Goal: Task Accomplishment & Management: Complete application form

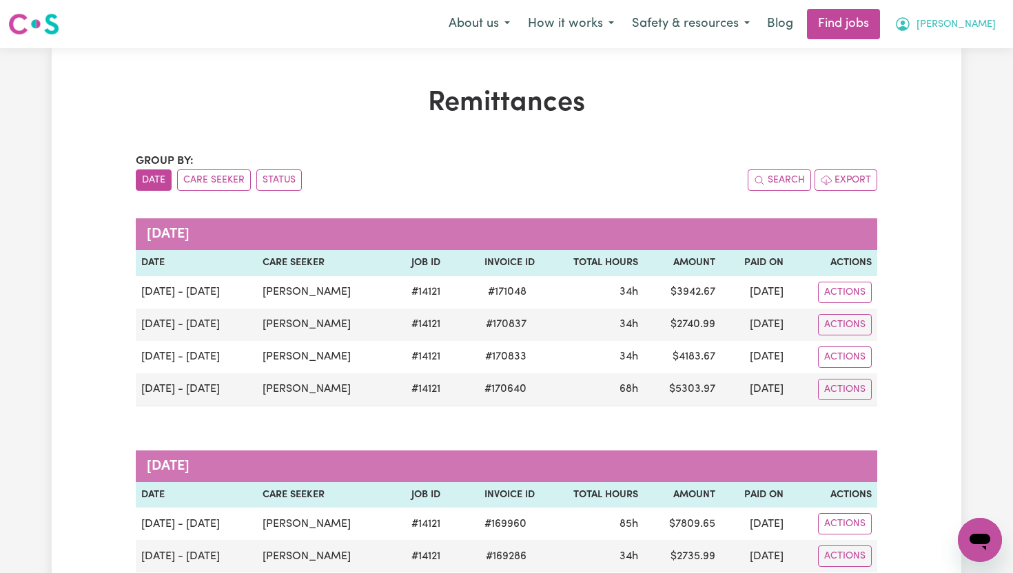
click at [992, 25] on button "[PERSON_NAME]" at bounding box center [944, 24] width 119 height 29
click at [958, 81] on link "My Dashboard" at bounding box center [949, 79] width 109 height 26
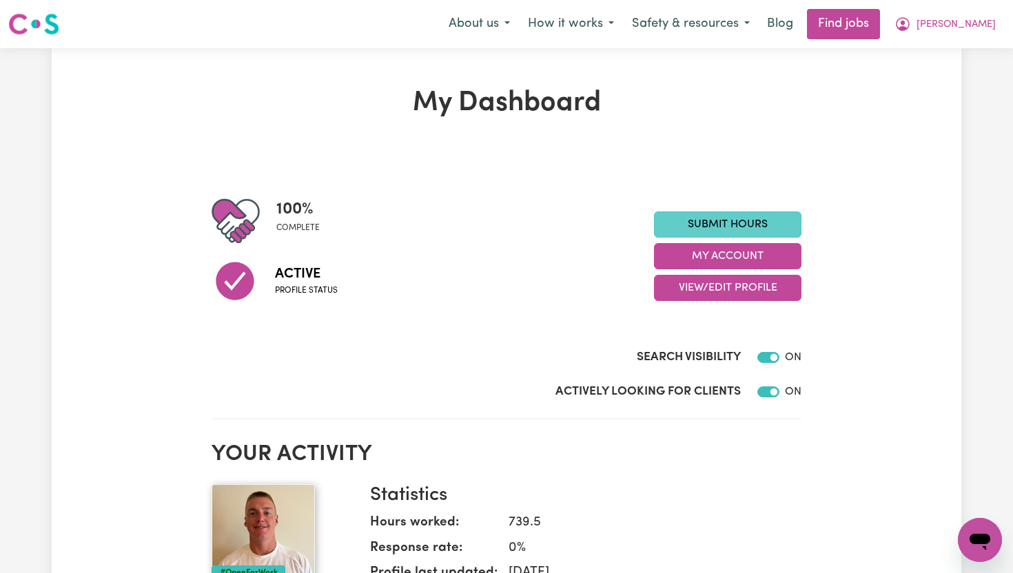
click at [764, 231] on link "Submit Hours" at bounding box center [727, 224] width 147 height 26
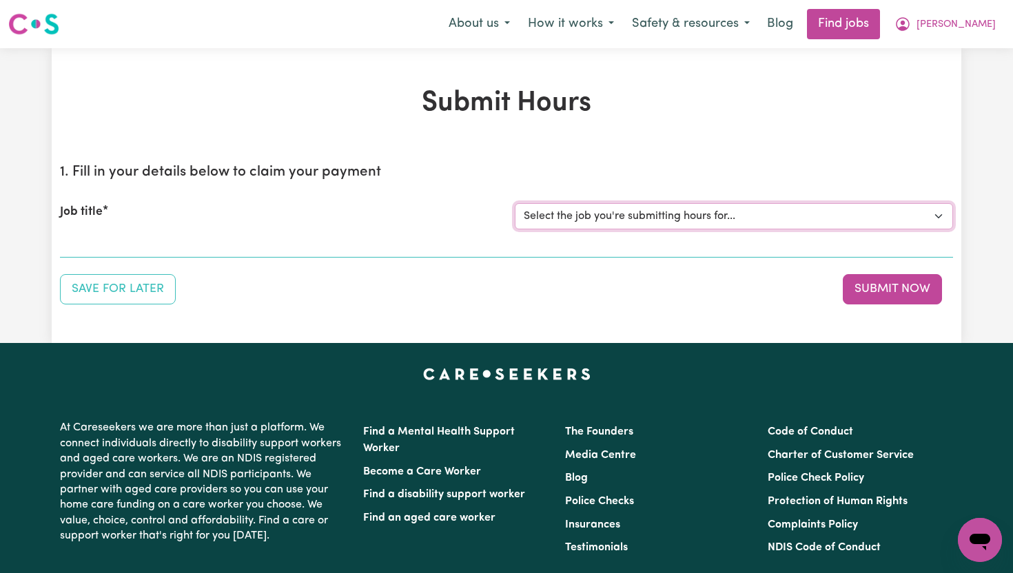
click at [781, 206] on select "Select the job you're submitting hours for... [[PERSON_NAME]] Support Worker To…" at bounding box center [734, 216] width 438 height 26
select select "14121"
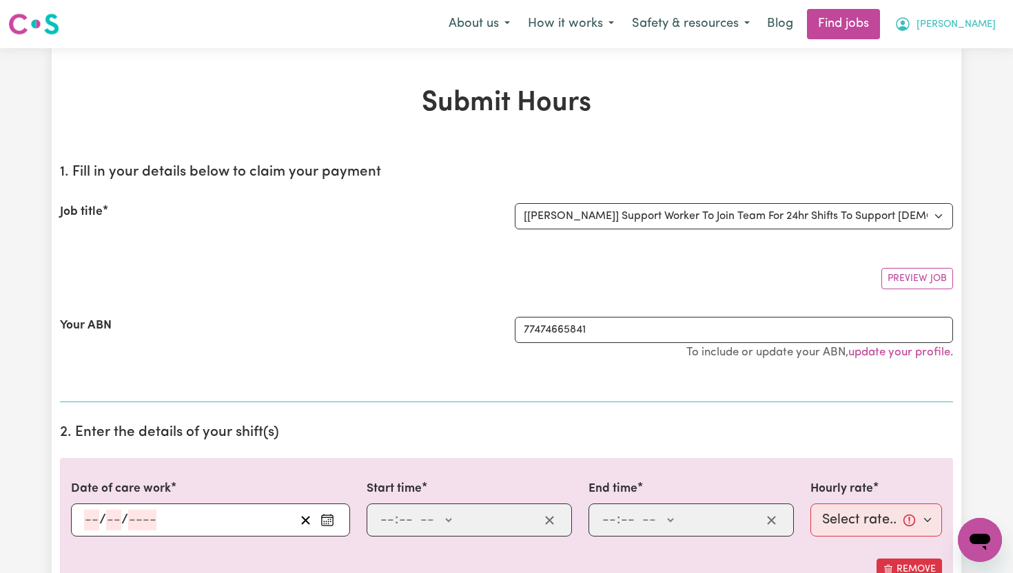
click at [985, 26] on span "[PERSON_NAME]" at bounding box center [955, 24] width 79 height 15
click at [950, 54] on link "My Account" at bounding box center [949, 54] width 109 height 26
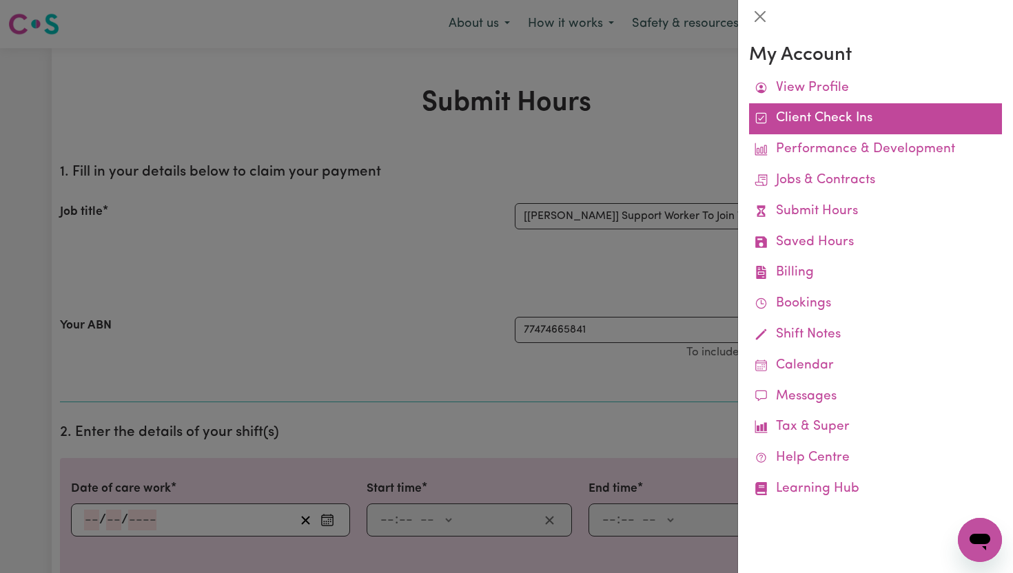
click at [865, 120] on link "Client Check Ins" at bounding box center [875, 118] width 253 height 31
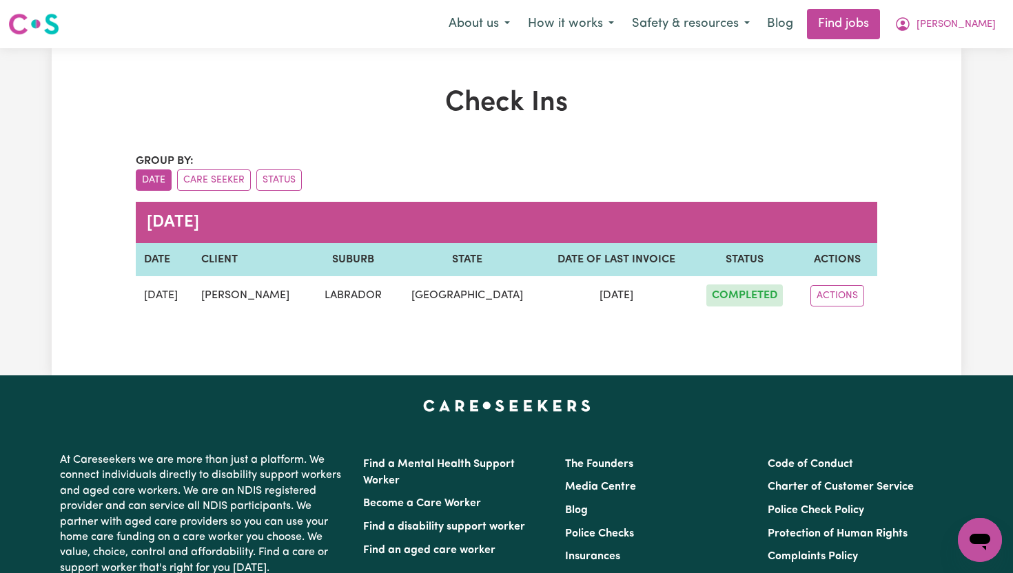
click at [739, 296] on span "COMPLETED" at bounding box center [744, 296] width 76 height 22
click at [828, 293] on button "ACTIONS" at bounding box center [837, 295] width 54 height 21
click at [852, 331] on link "VIEW" at bounding box center [868, 328] width 109 height 28
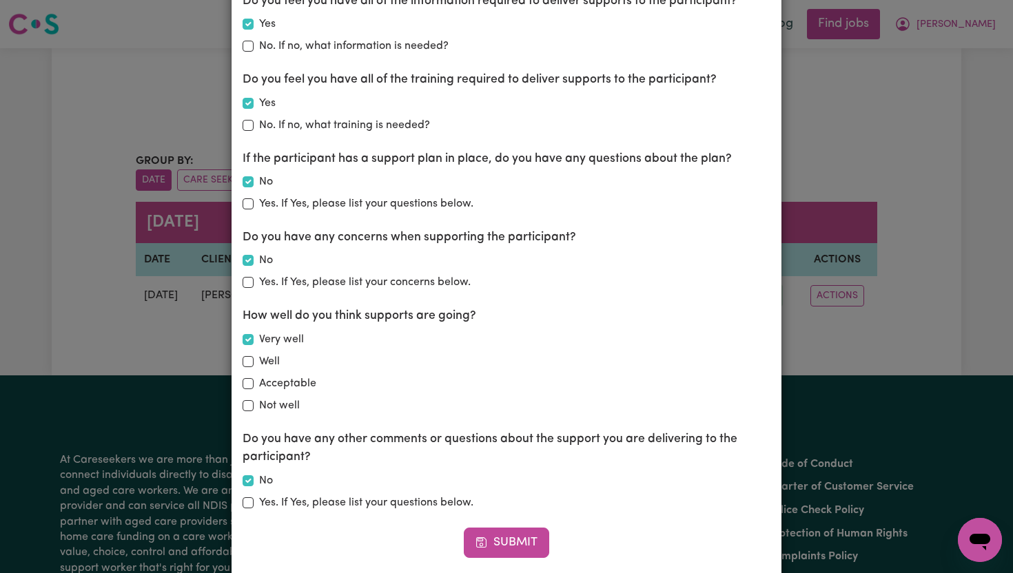
scroll to position [269, 0]
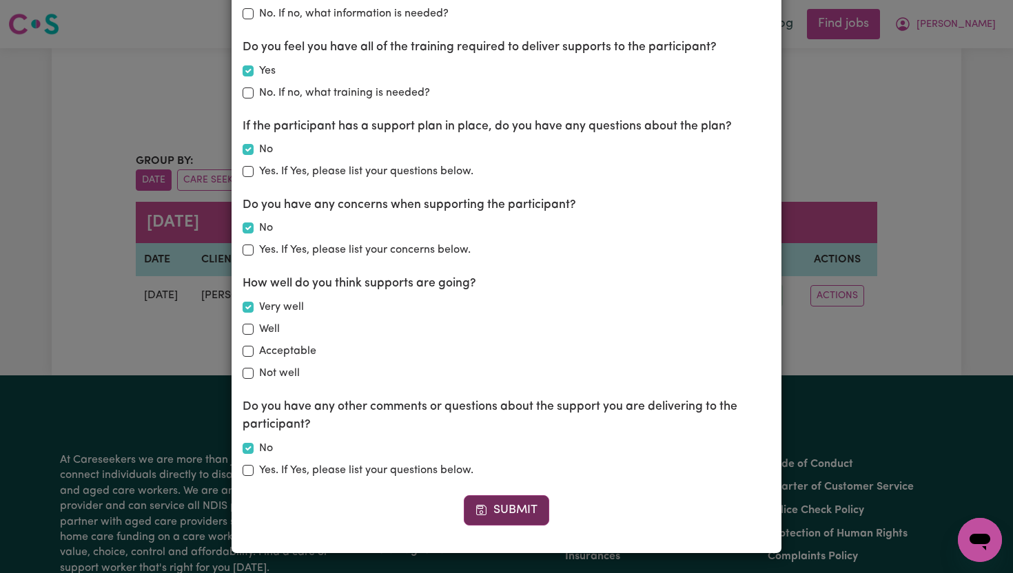
click at [521, 513] on button "Submit" at bounding box center [506, 510] width 85 height 30
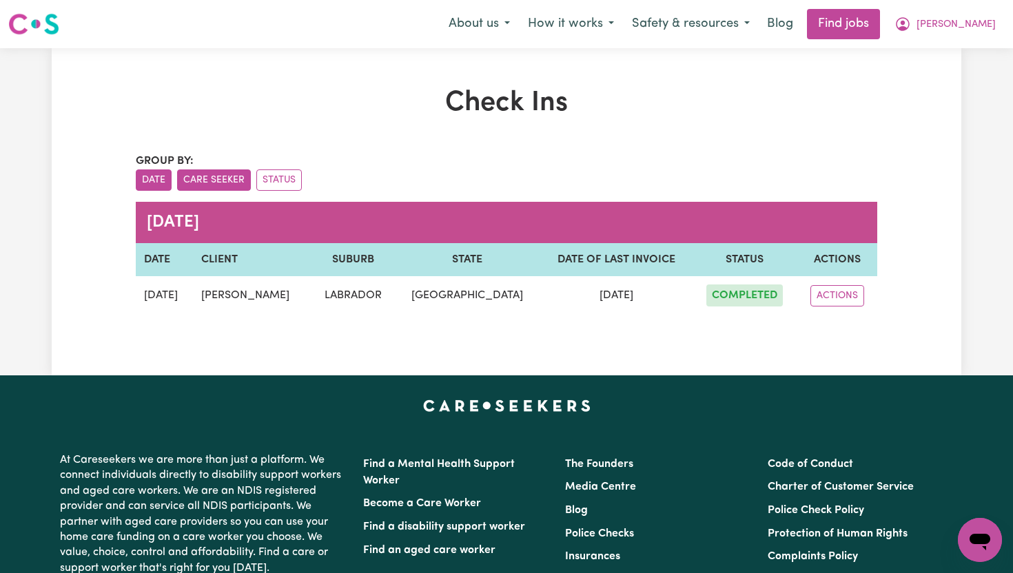
click at [214, 177] on button "Care Seeker" at bounding box center [214, 179] width 74 height 21
click at [280, 180] on button "Status" at bounding box center [278, 179] width 45 height 21
click at [218, 185] on button "Care Seeker" at bounding box center [214, 179] width 74 height 21
click at [1002, 25] on button "[PERSON_NAME]" at bounding box center [944, 24] width 119 height 29
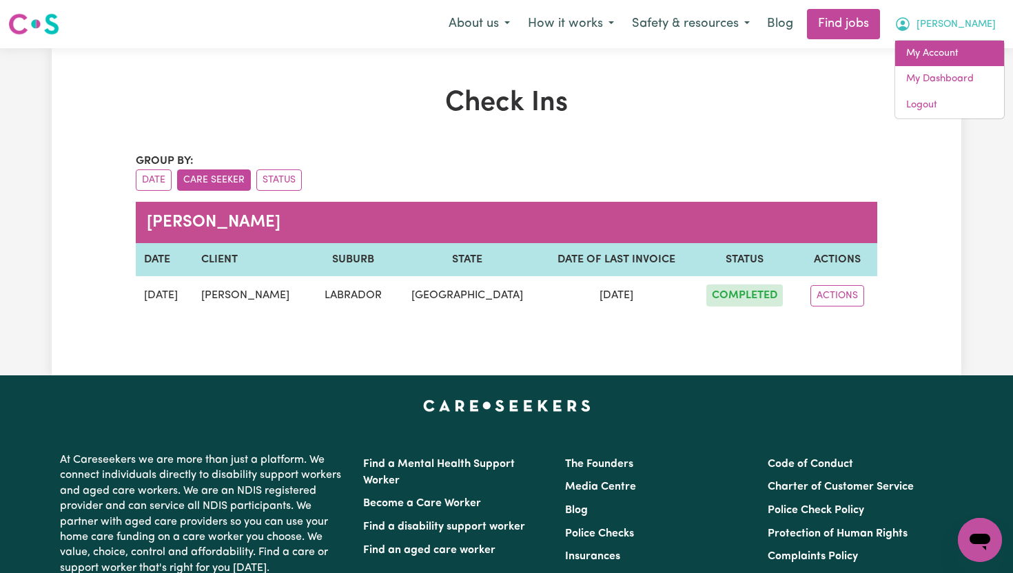
click at [939, 56] on link "My Account" at bounding box center [949, 54] width 109 height 26
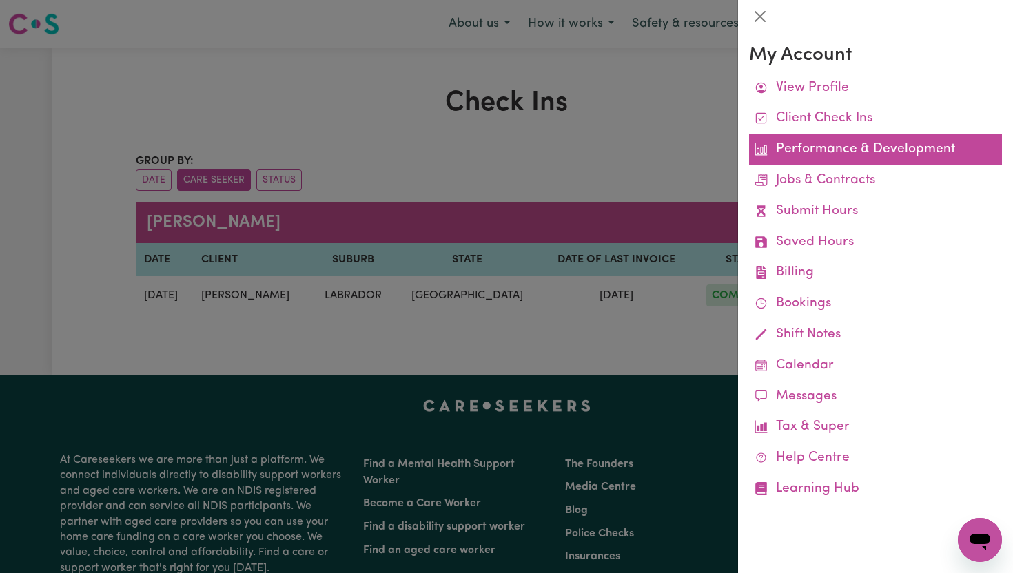
click at [832, 145] on link "Performance & Development" at bounding box center [875, 149] width 253 height 31
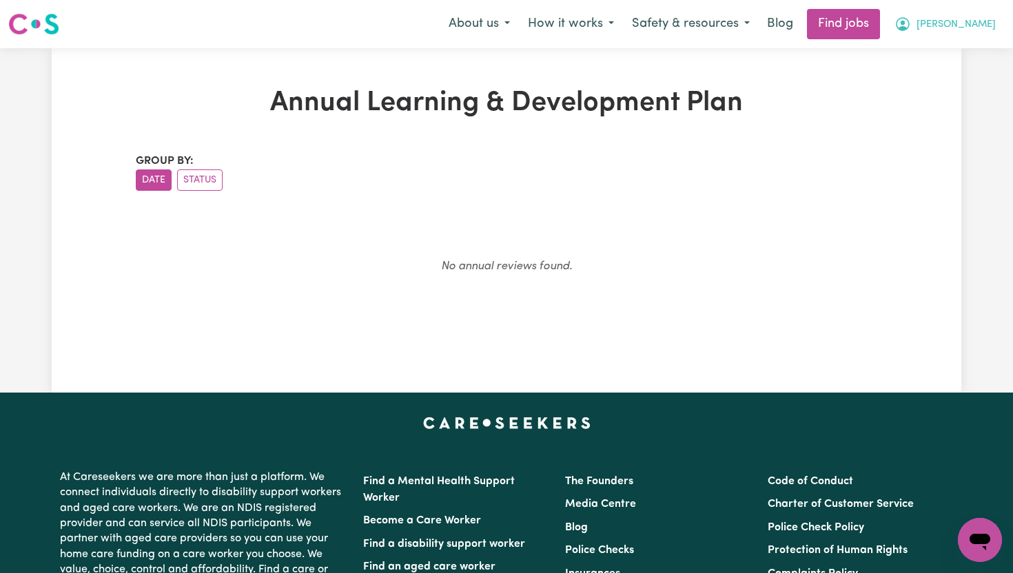
click at [971, 29] on button "[PERSON_NAME]" at bounding box center [944, 24] width 119 height 29
click at [960, 58] on link "My Account" at bounding box center [949, 54] width 109 height 26
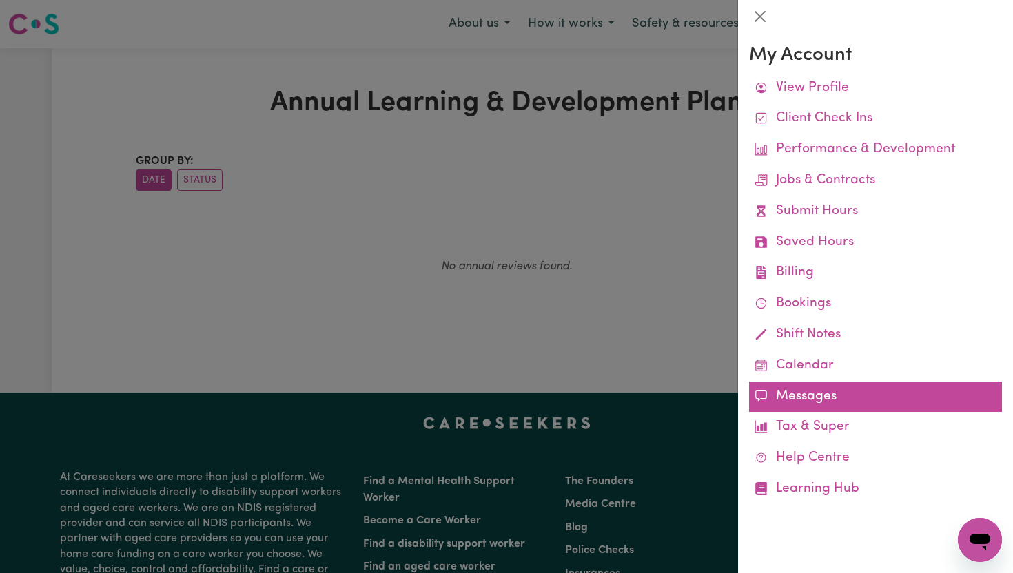
click at [772, 397] on link "Messages" at bounding box center [875, 397] width 253 height 31
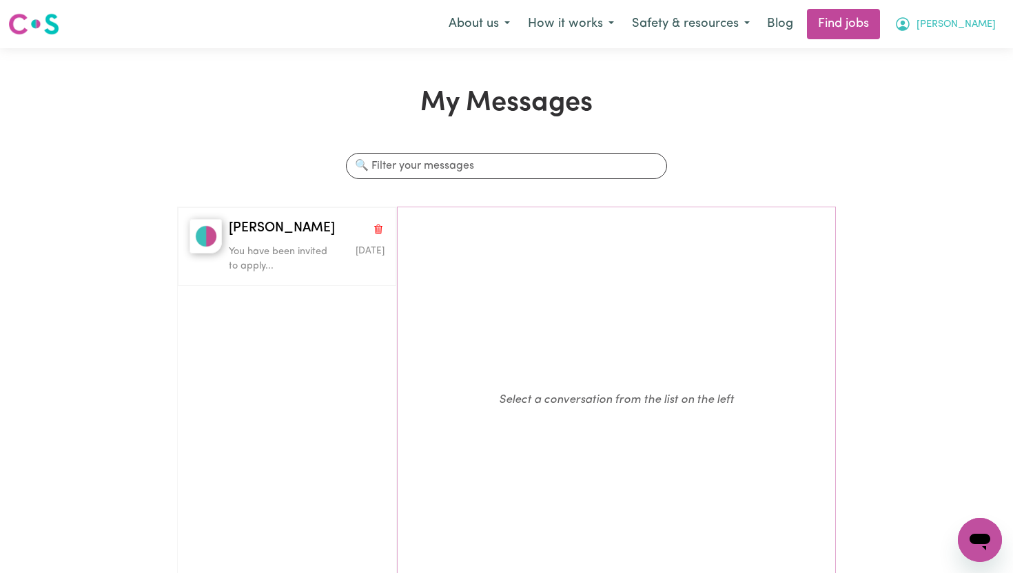
click at [984, 21] on span "[PERSON_NAME]" at bounding box center [955, 24] width 79 height 15
click at [951, 55] on link "My Account" at bounding box center [949, 54] width 109 height 26
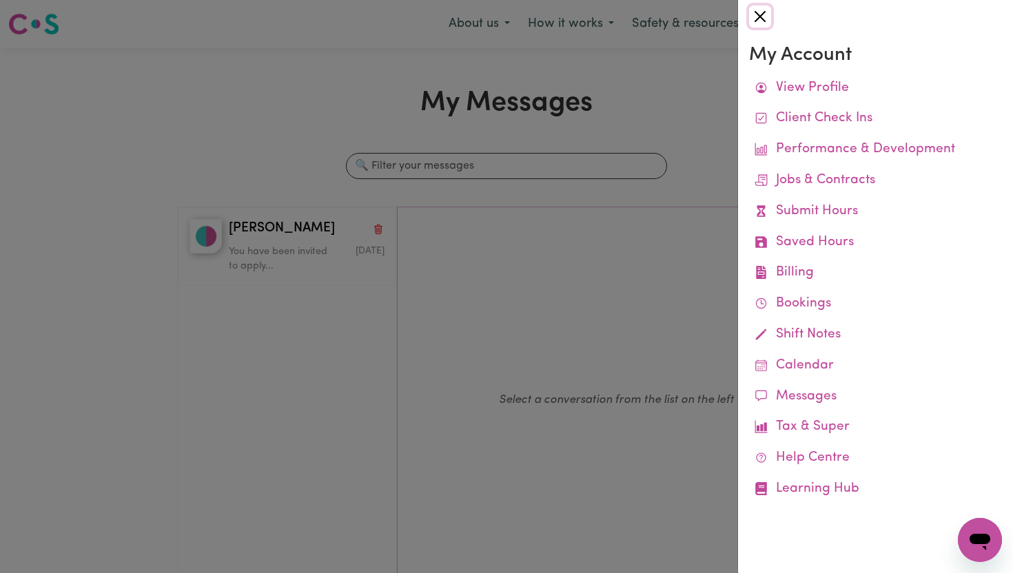
click at [761, 17] on button "Close" at bounding box center [760, 17] width 22 height 22
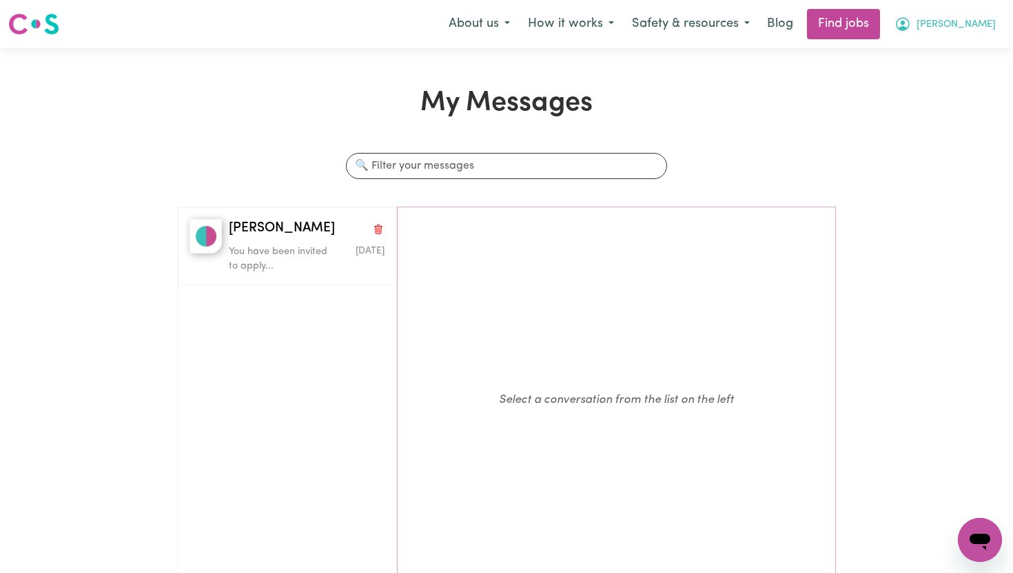
click at [984, 23] on span "[PERSON_NAME]" at bounding box center [955, 24] width 79 height 15
click at [947, 72] on link "My Dashboard" at bounding box center [949, 79] width 109 height 26
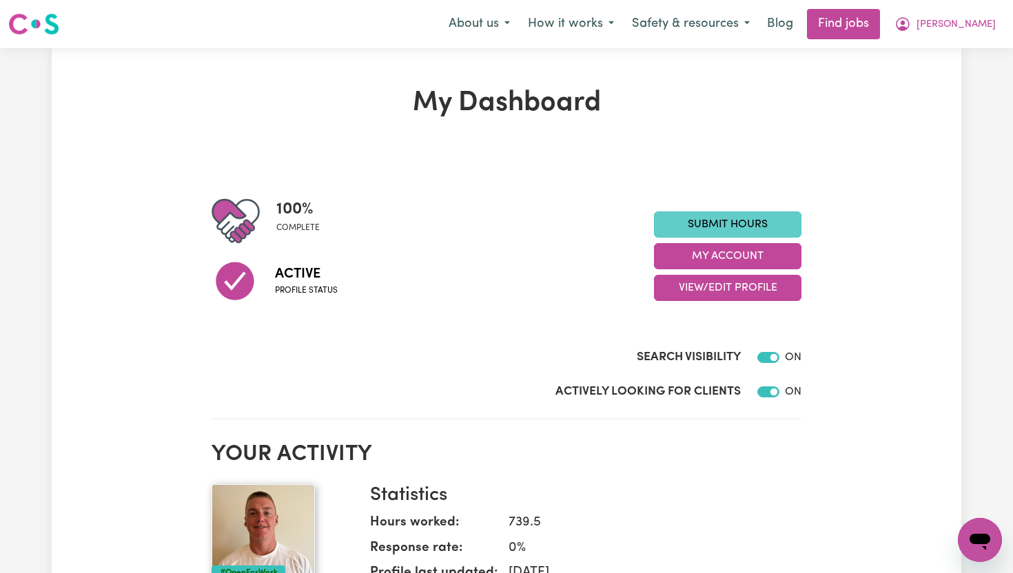
click at [725, 222] on link "Submit Hours" at bounding box center [727, 224] width 147 height 26
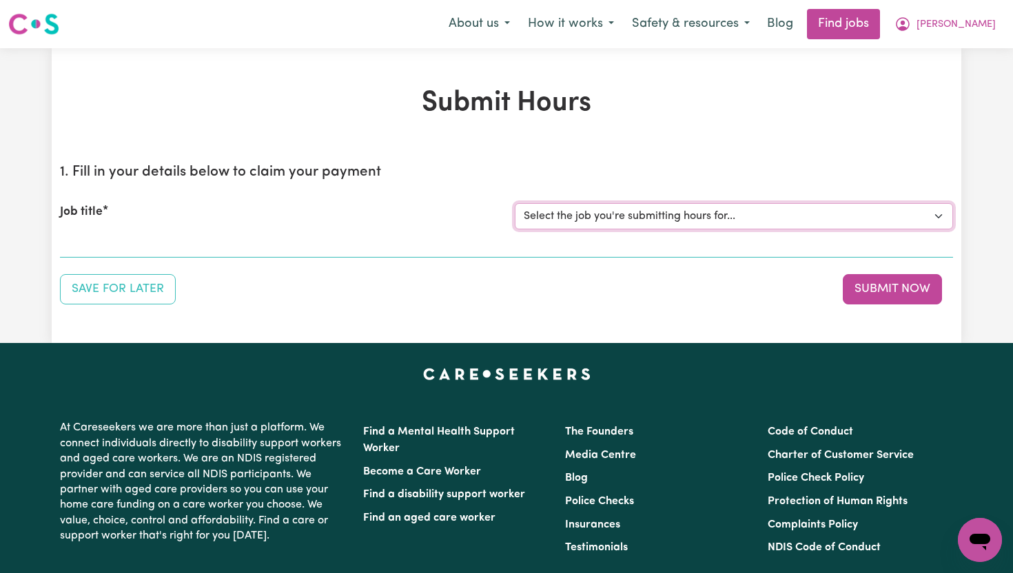
click at [725, 222] on select "Select the job you're submitting hours for... [[PERSON_NAME]] Support Worker To…" at bounding box center [734, 216] width 438 height 26
select select "14121"
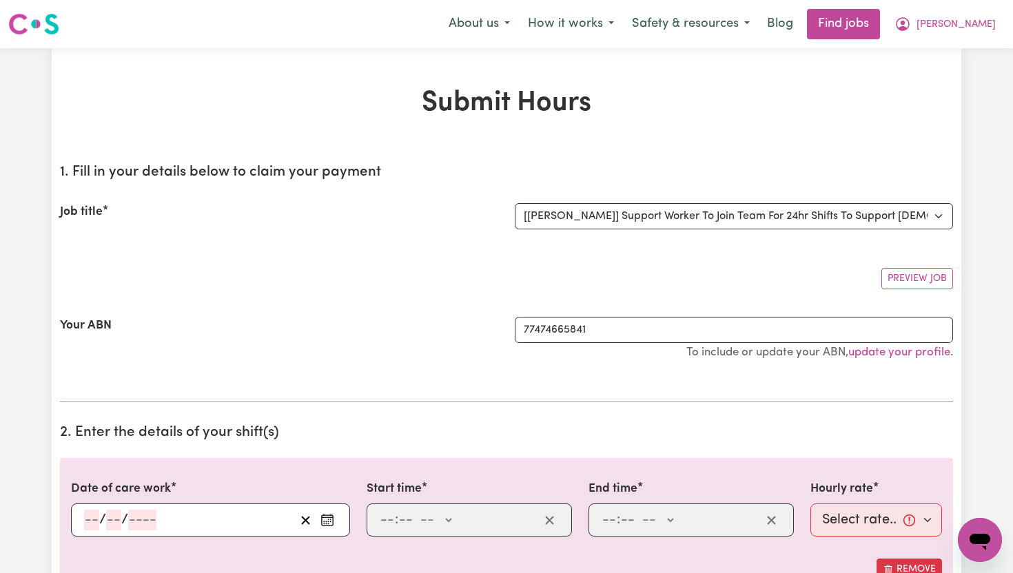
click at [988, 21] on span "[PERSON_NAME]" at bounding box center [955, 24] width 79 height 15
click at [960, 81] on link "My Dashboard" at bounding box center [949, 79] width 109 height 26
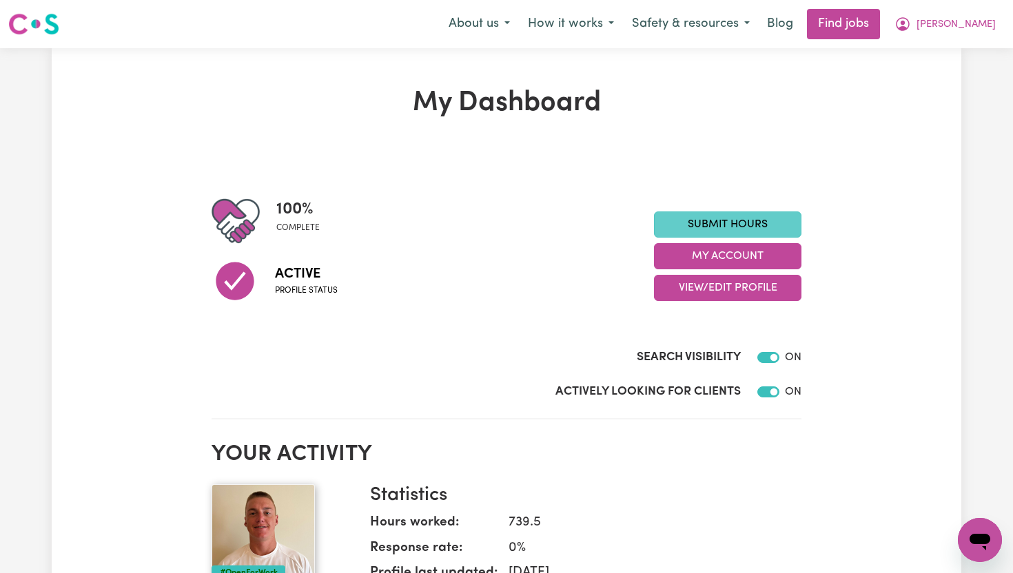
click at [725, 220] on link "Submit Hours" at bounding box center [727, 224] width 147 height 26
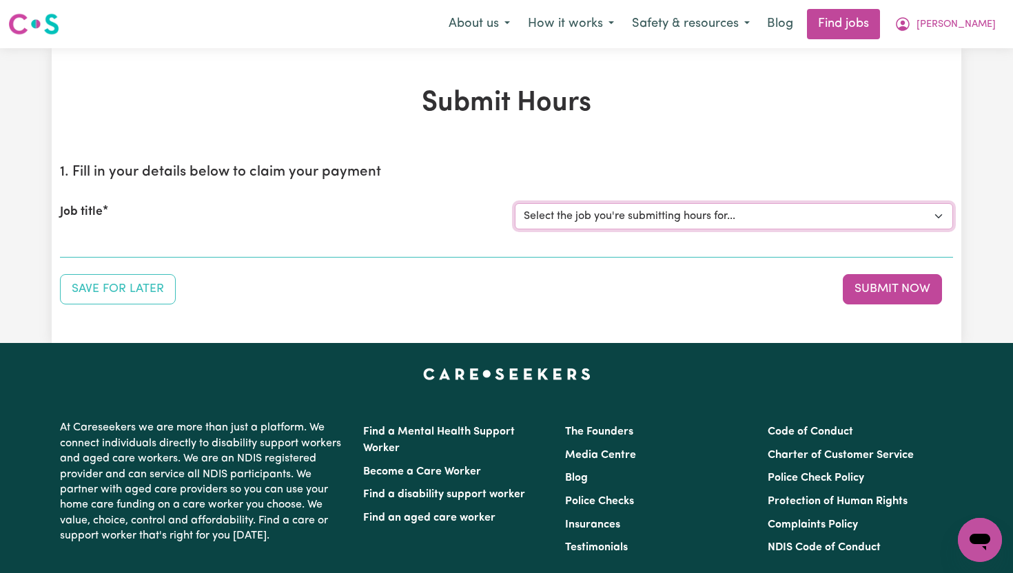
click at [630, 222] on select "Select the job you're submitting hours for... [[PERSON_NAME]] Support Worker To…" at bounding box center [734, 216] width 438 height 26
select select "14121"
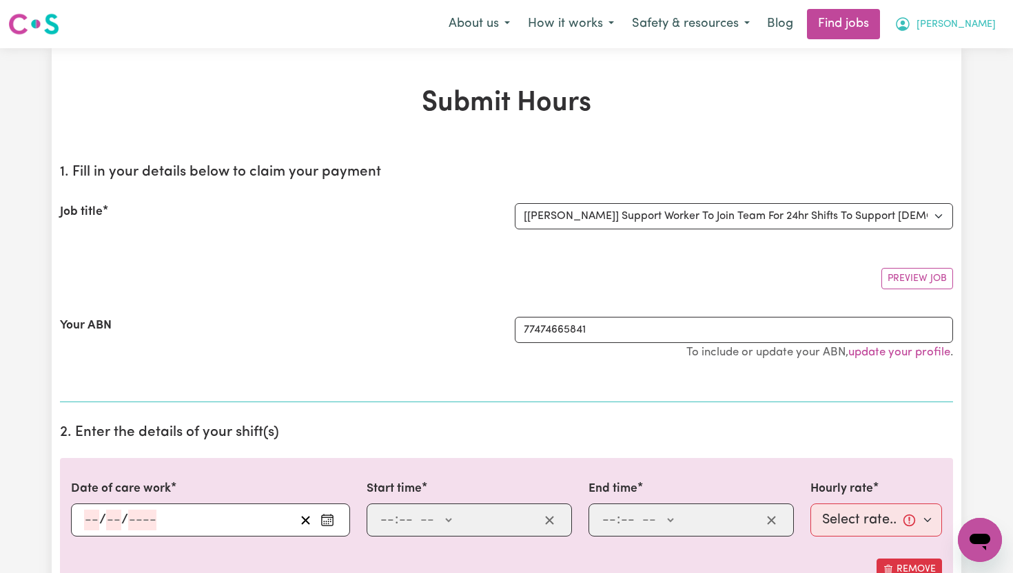
click at [981, 28] on span "[PERSON_NAME]" at bounding box center [955, 24] width 79 height 15
click at [962, 61] on link "My Account" at bounding box center [949, 54] width 109 height 26
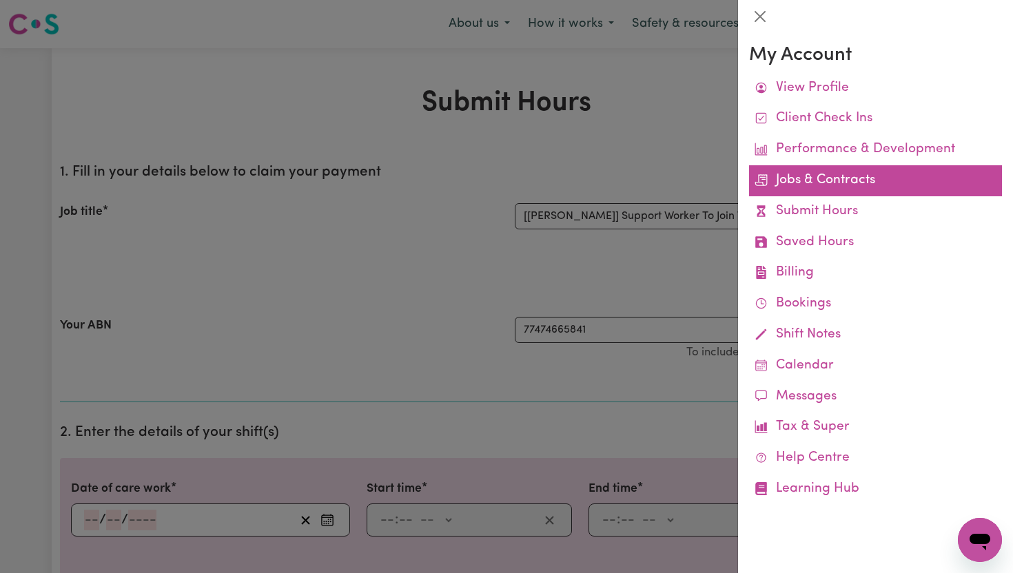
click at [825, 178] on link "Jobs & Contracts" at bounding box center [875, 180] width 253 height 31
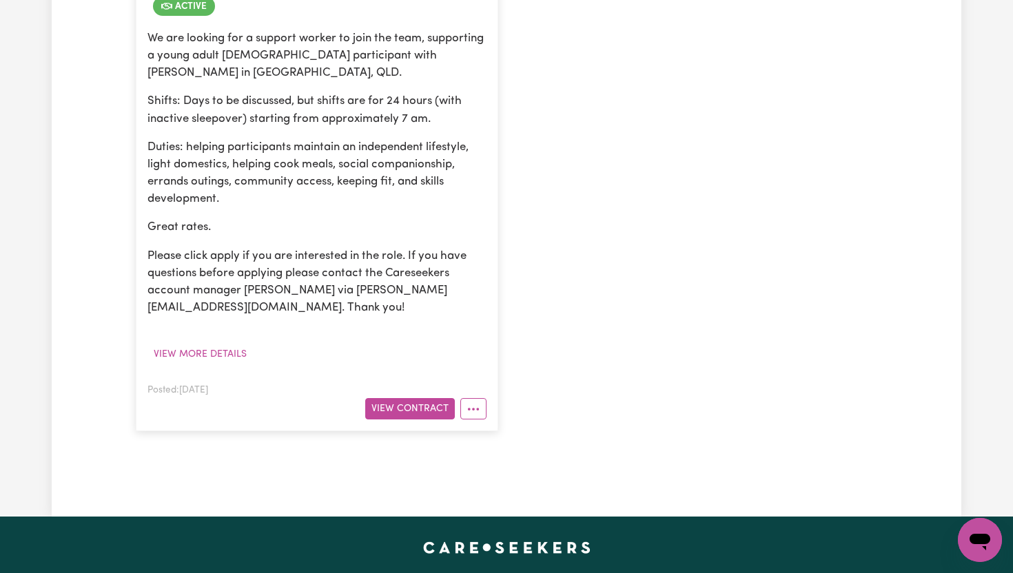
scroll to position [444, 0]
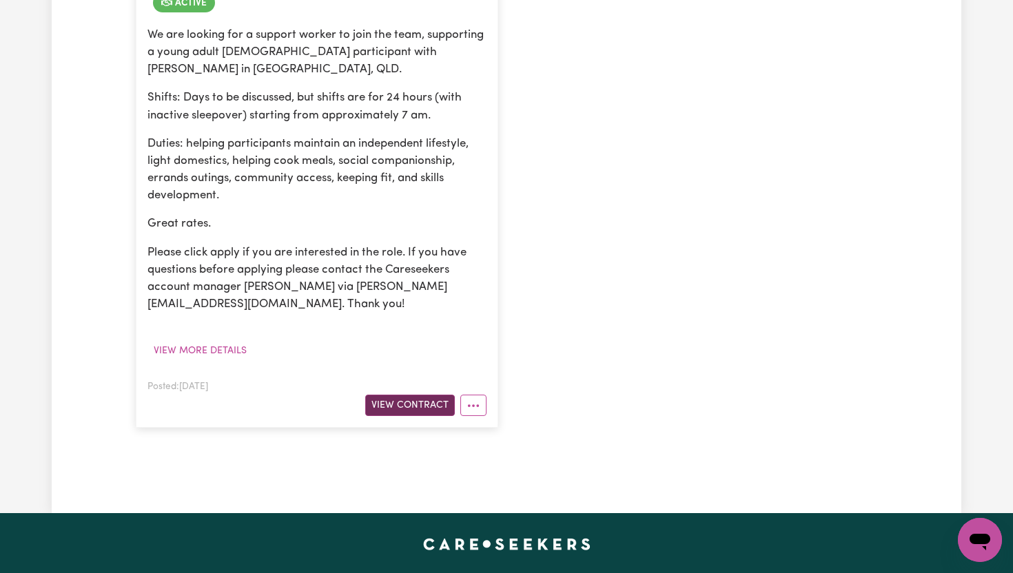
click at [429, 395] on button "View Contract" at bounding box center [410, 405] width 90 height 21
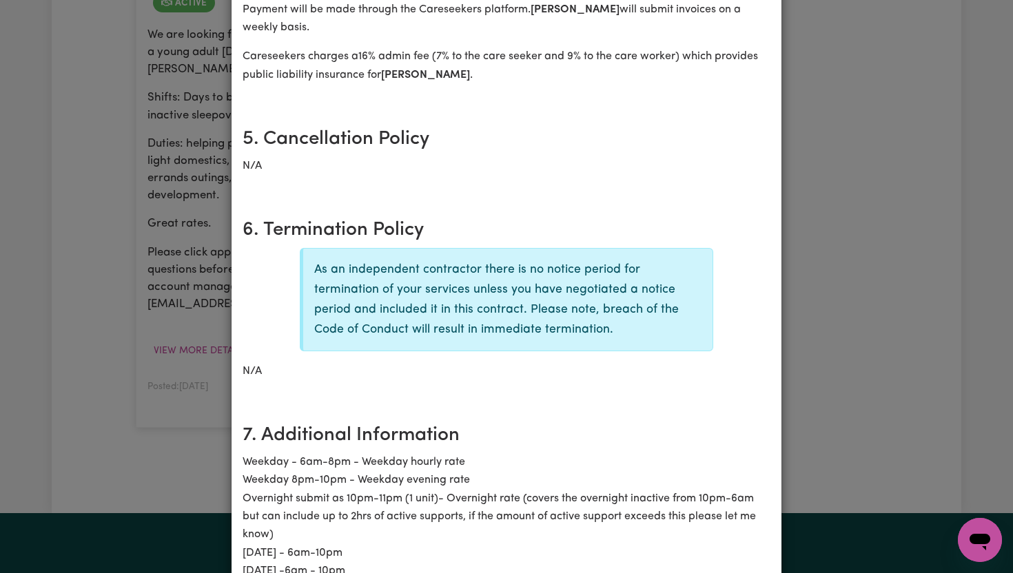
scroll to position [0, 0]
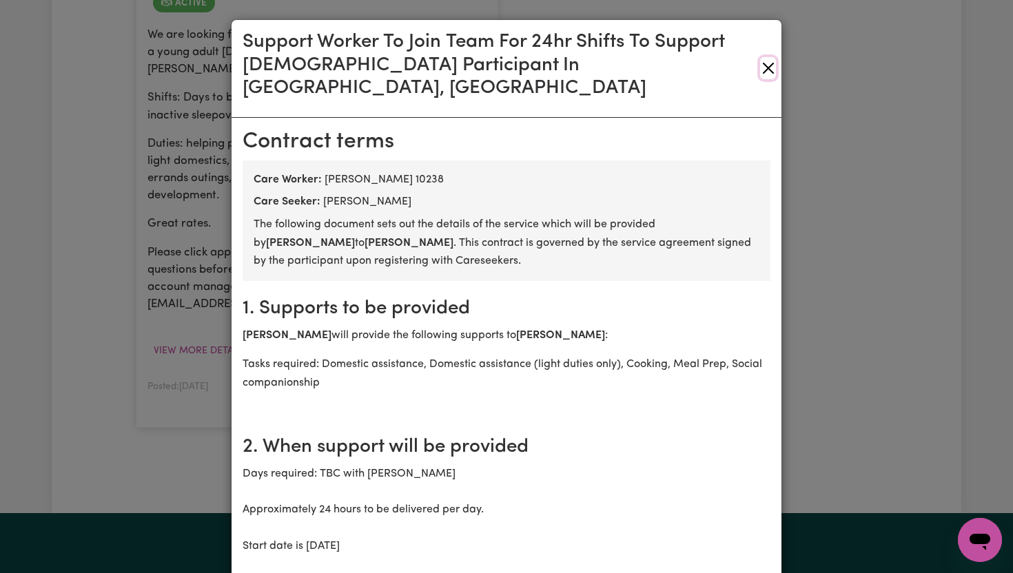
click at [771, 57] on button "Close" at bounding box center [768, 68] width 16 height 22
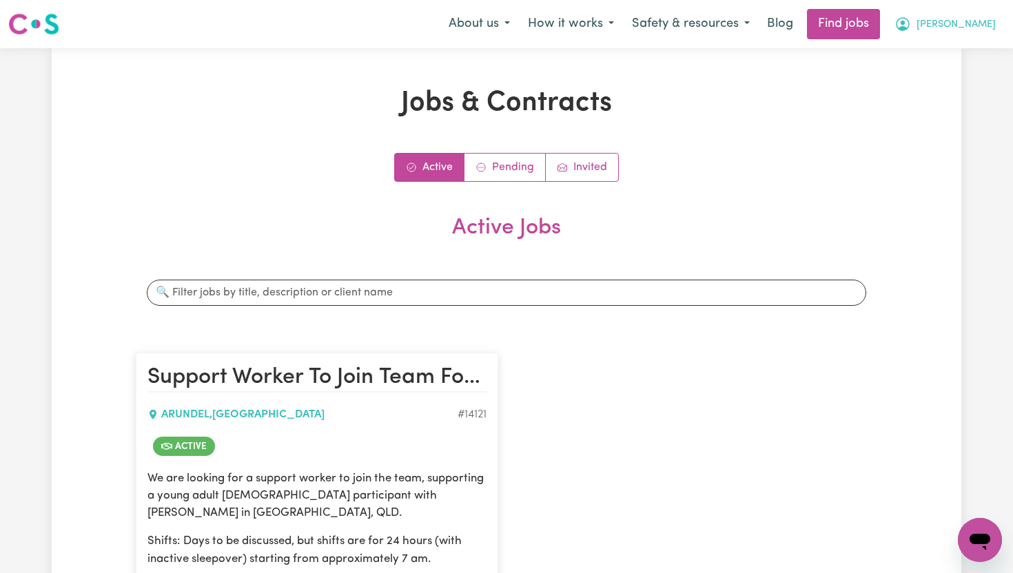
click at [993, 25] on button "[PERSON_NAME]" at bounding box center [944, 24] width 119 height 29
click at [947, 50] on link "My Account" at bounding box center [949, 54] width 109 height 26
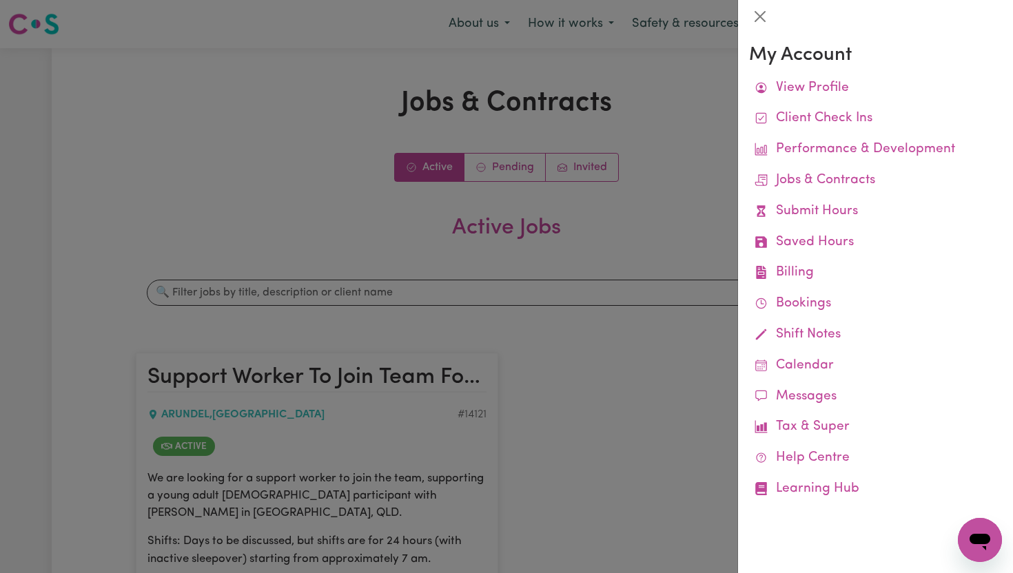
click at [666, 219] on div at bounding box center [506, 286] width 1013 height 573
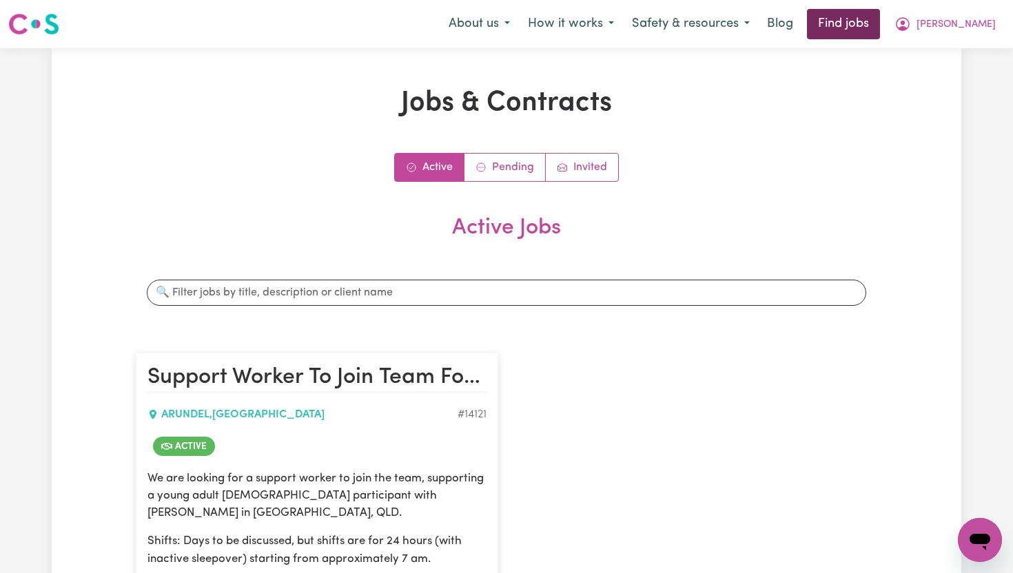
click at [880, 28] on link "Find jobs" at bounding box center [843, 24] width 73 height 30
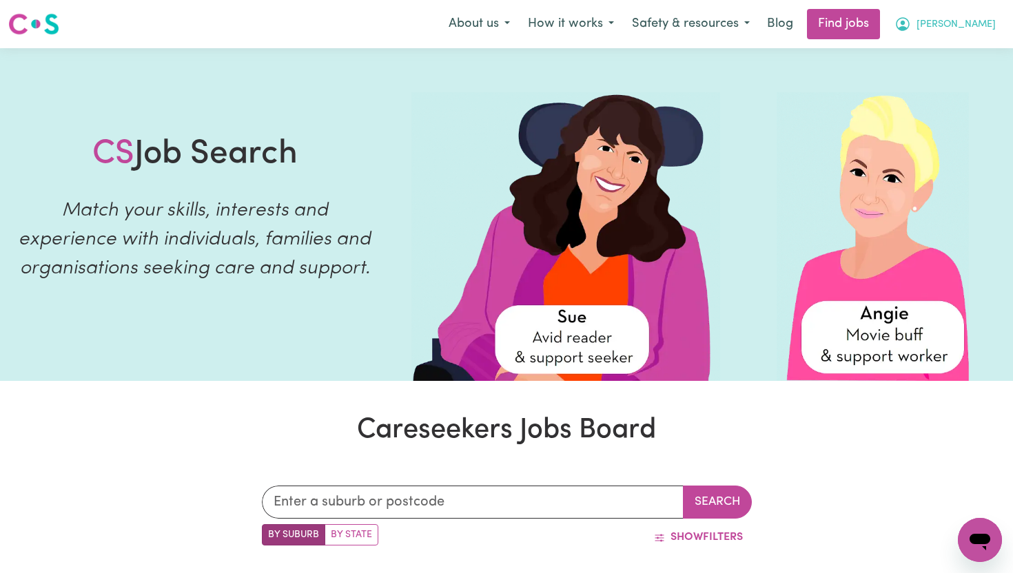
click at [978, 24] on span "[PERSON_NAME]" at bounding box center [955, 24] width 79 height 15
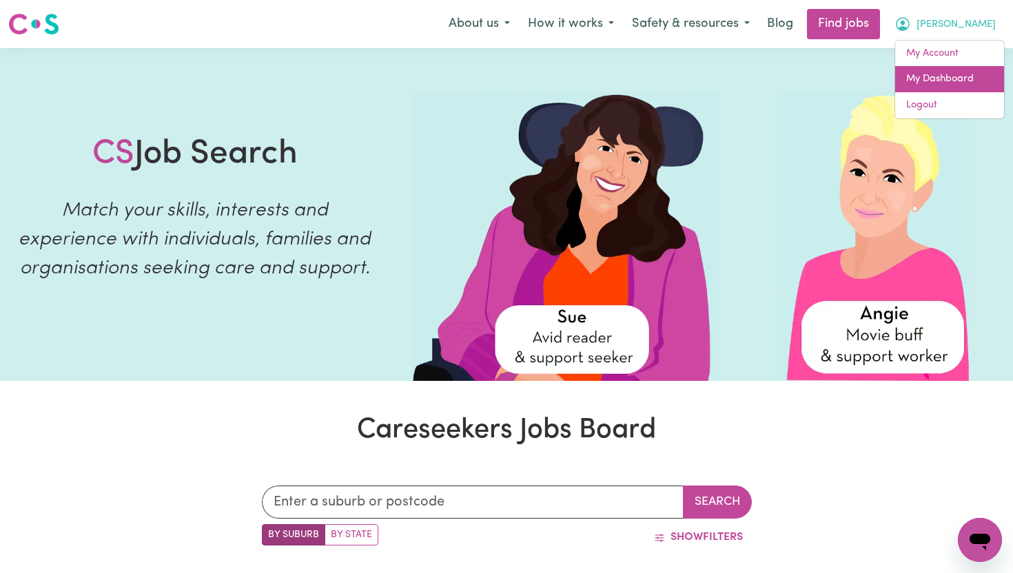
click at [944, 77] on link "My Dashboard" at bounding box center [949, 79] width 109 height 26
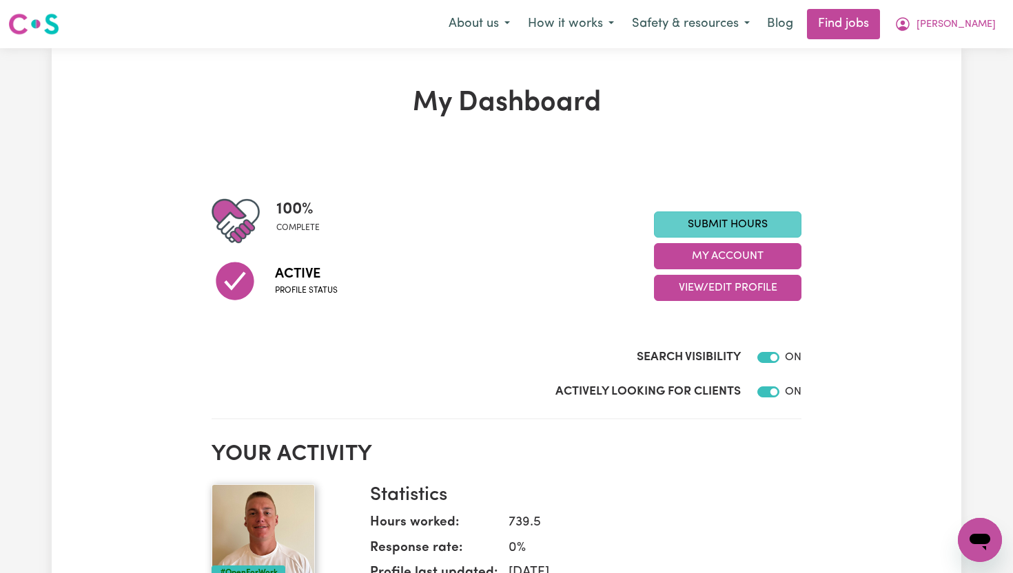
click at [707, 224] on link "Submit Hours" at bounding box center [727, 224] width 147 height 26
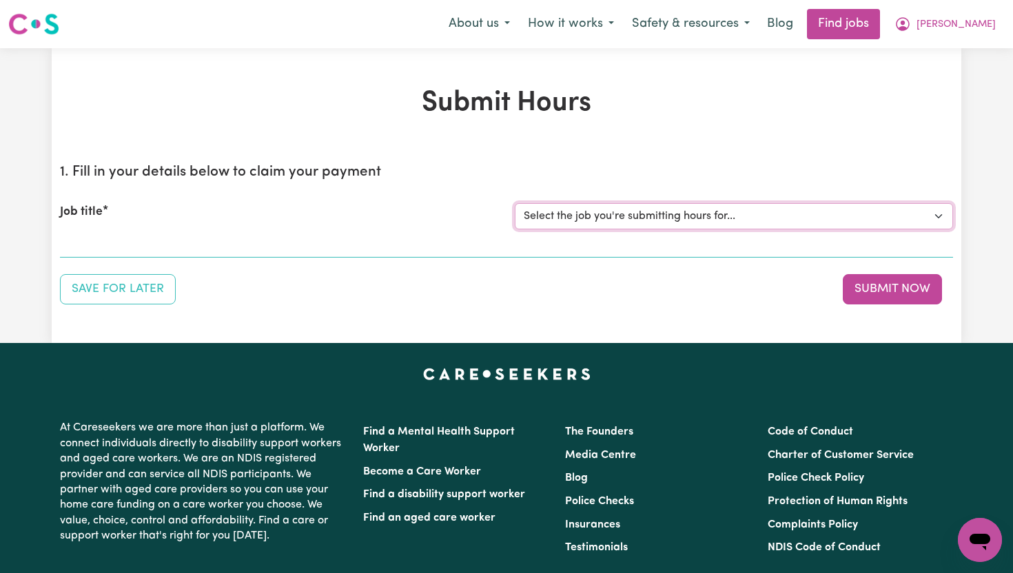
click at [704, 218] on select "Select the job you're submitting hours for... [[PERSON_NAME]] Support Worker To…" at bounding box center [734, 216] width 438 height 26
select select "14121"
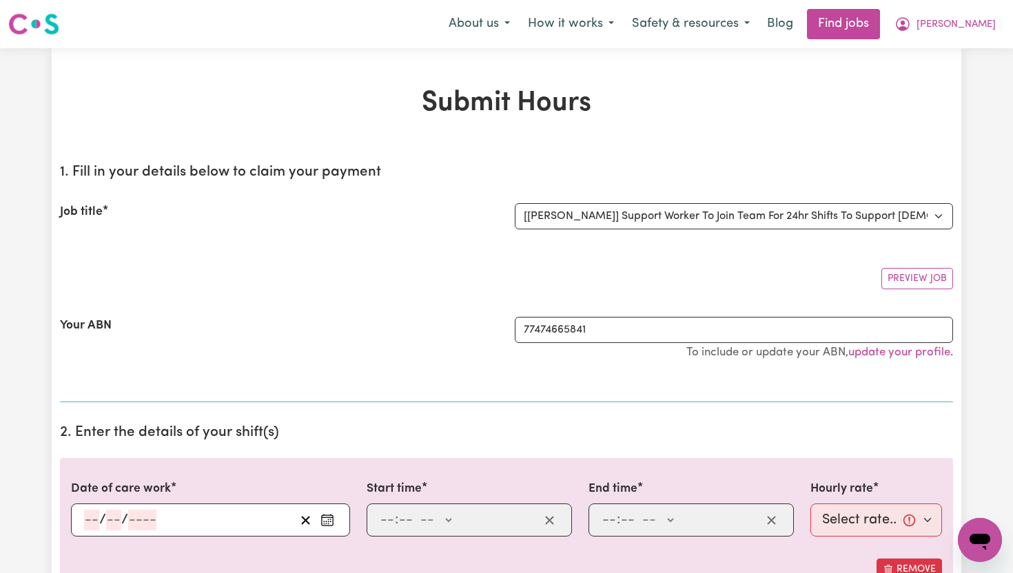
click at [327, 525] on rect "Enter the date of care work" at bounding box center [327, 520] width 11 height 10
click at [431, 179] on h2 "1. Fill in your details below to claim your payment" at bounding box center [506, 172] width 893 height 17
click at [993, 23] on button "[PERSON_NAME]" at bounding box center [944, 24] width 119 height 29
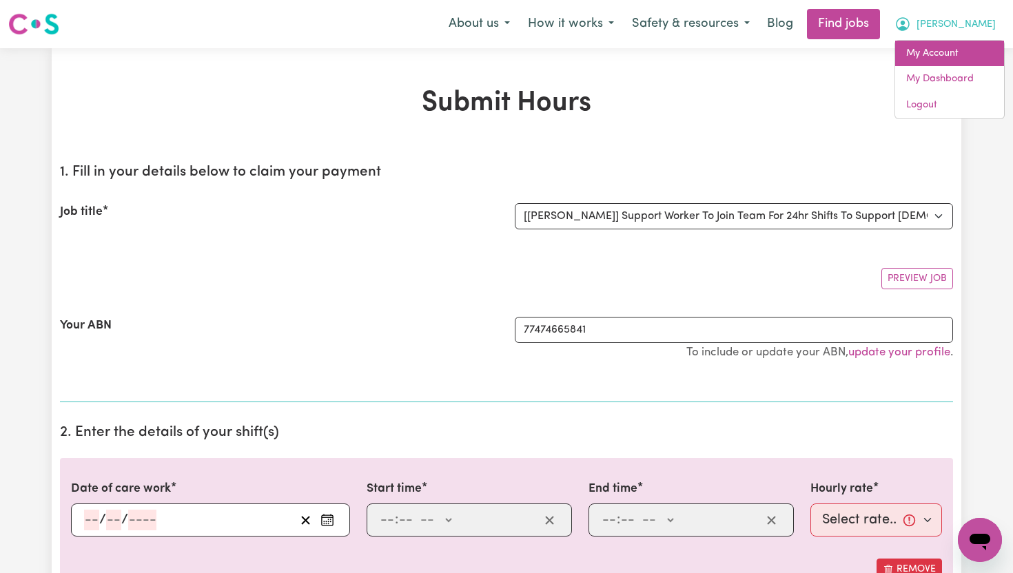
click at [967, 59] on link "My Account" at bounding box center [949, 54] width 109 height 26
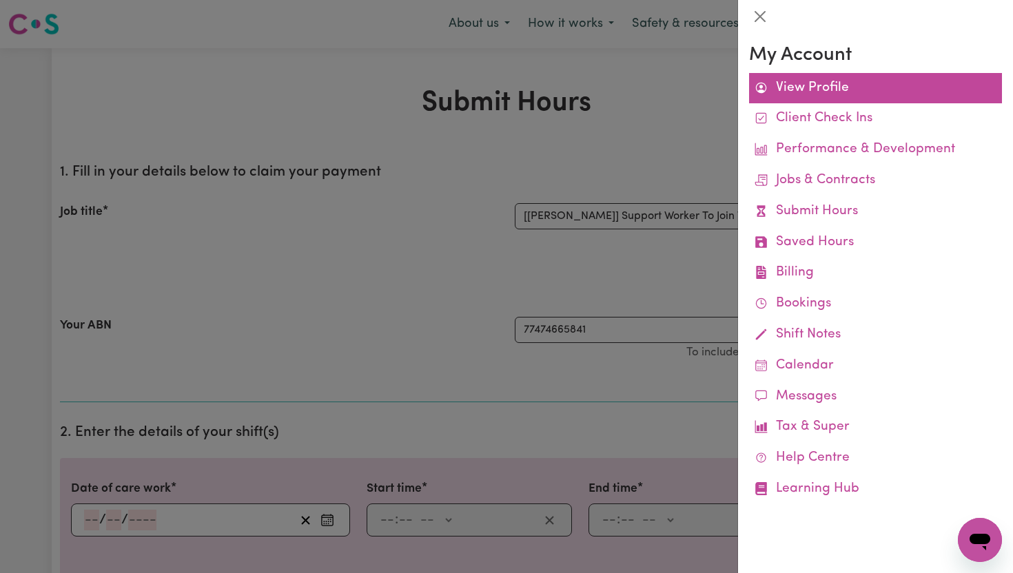
click at [821, 92] on link "View Profile" at bounding box center [875, 88] width 253 height 31
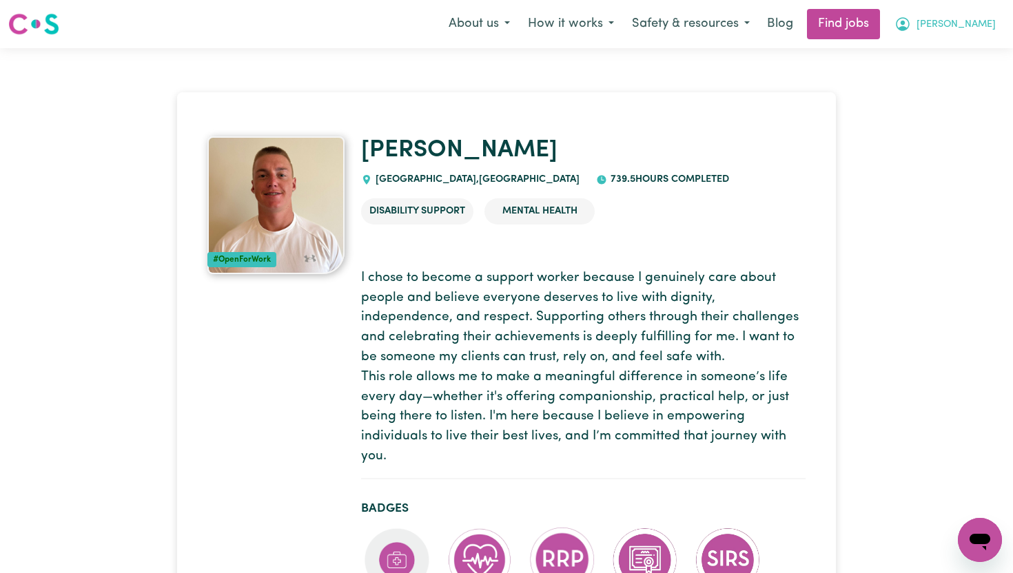
click at [980, 25] on span "[PERSON_NAME]" at bounding box center [955, 24] width 79 height 15
click at [954, 81] on link "My Dashboard" at bounding box center [949, 79] width 109 height 26
